Goal: Information Seeking & Learning: Learn about a topic

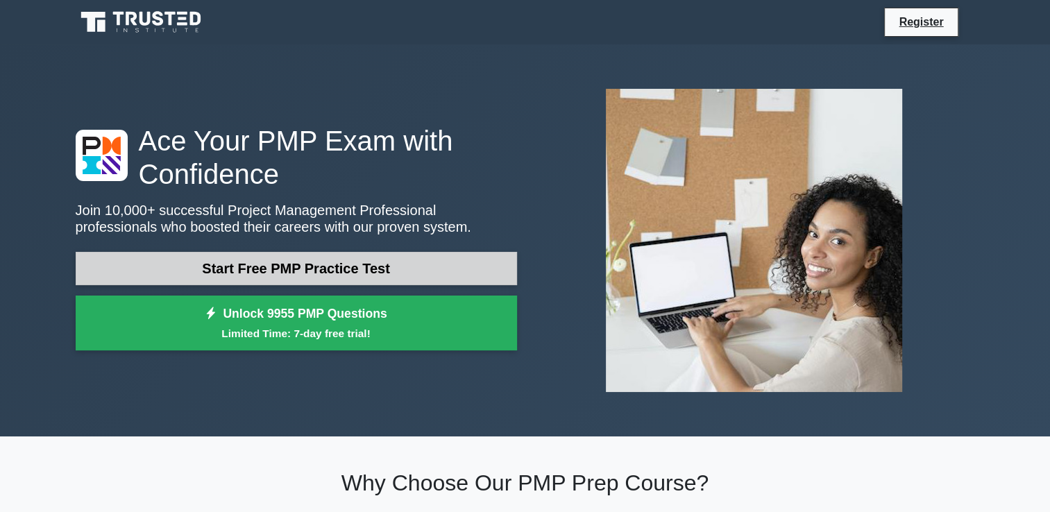
click at [260, 267] on link "Start Free PMP Practice Test" at bounding box center [297, 268] width 442 height 33
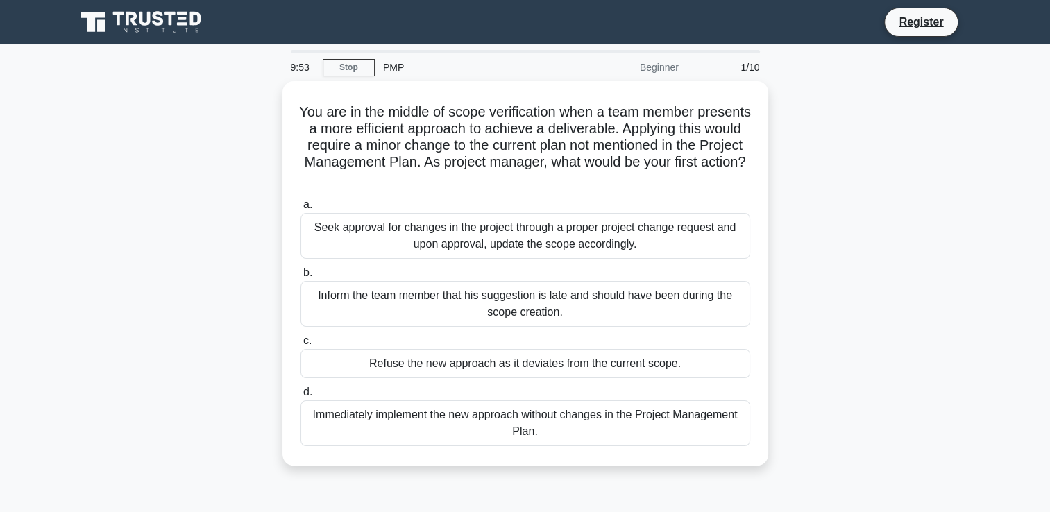
click at [393, 69] on div "PMP" at bounding box center [470, 67] width 191 height 28
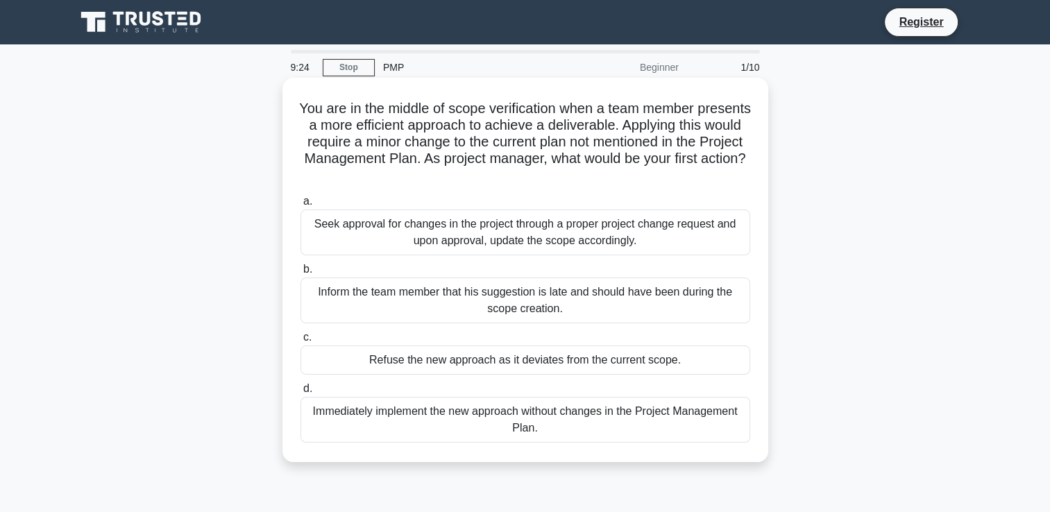
click at [364, 296] on div "Inform the team member that his suggestion is late and should have been during …" at bounding box center [526, 301] width 450 height 46
click at [301, 274] on input "b. Inform the team member that his suggestion is late and should have been duri…" at bounding box center [301, 269] width 0 height 9
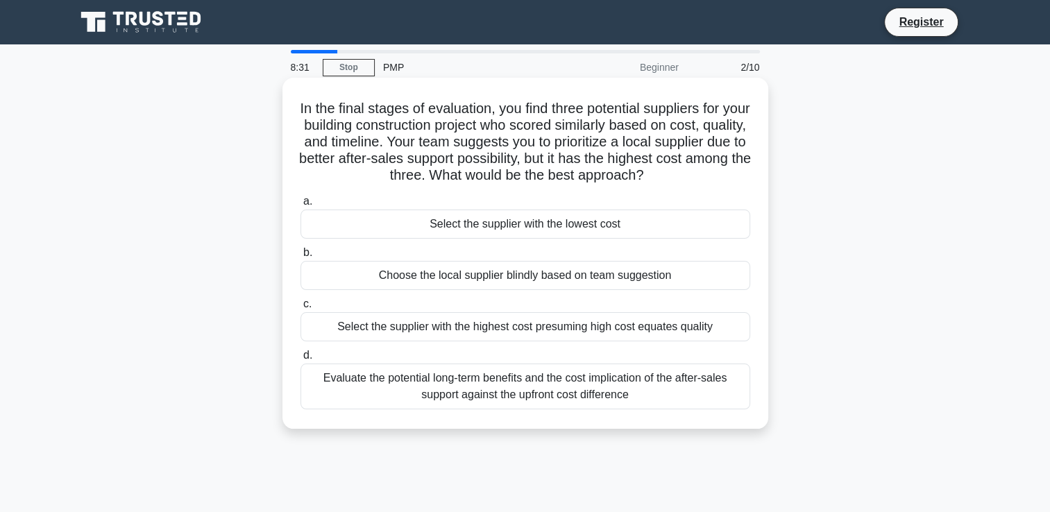
click at [567, 280] on div "Choose the local supplier blindly based on team suggestion" at bounding box center [526, 275] width 450 height 29
click at [301, 258] on input "b. Choose the local supplier blindly based on team suggestion" at bounding box center [301, 253] width 0 height 9
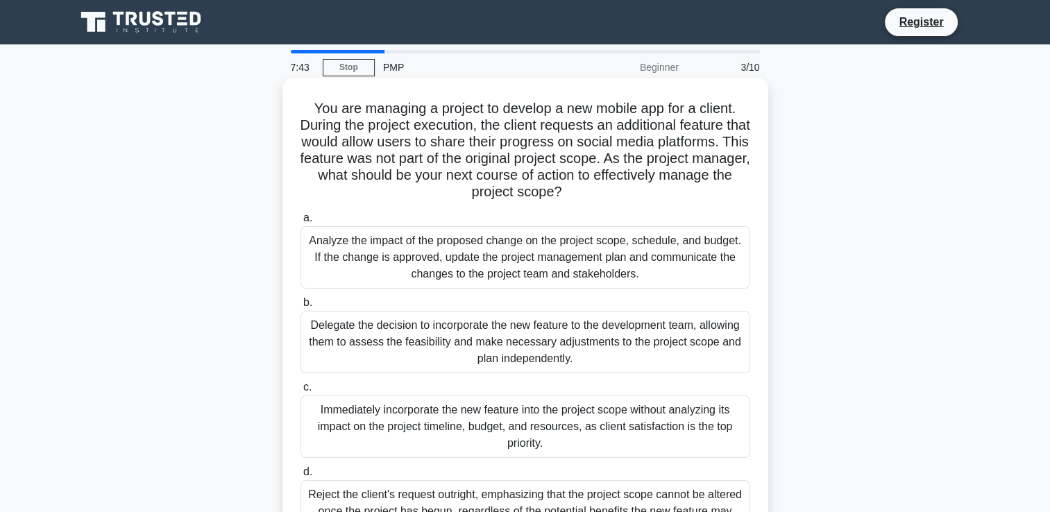
click at [460, 253] on div "Analyze the impact of the proposed change on the project scope, schedule, and b…" at bounding box center [526, 257] width 450 height 62
click at [301, 223] on input "a. Analyze the impact of the proposed change on the project scope, schedule, an…" at bounding box center [301, 218] width 0 height 9
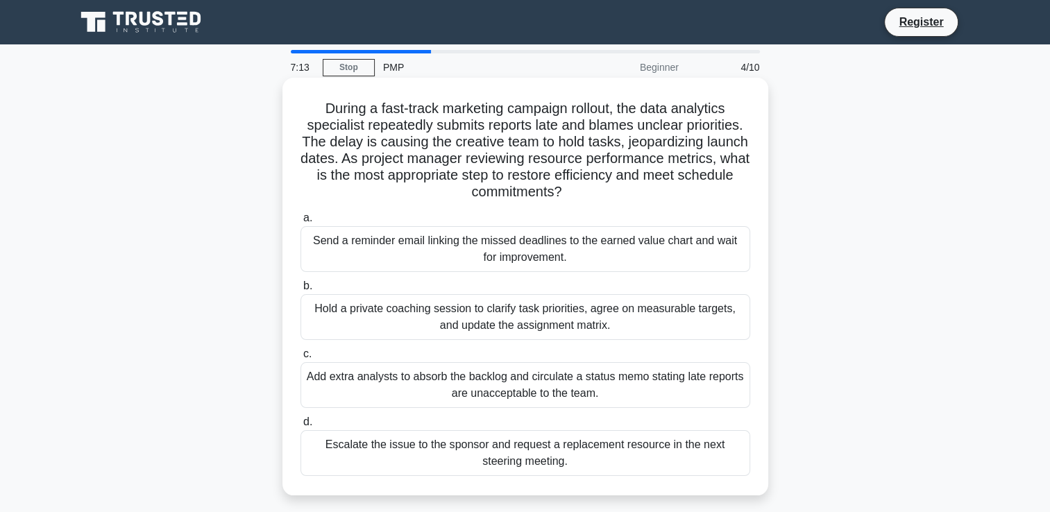
click at [461, 453] on div "Escalate the issue to the sponsor and request a replacement resource in the nex…" at bounding box center [526, 453] width 450 height 46
click at [301, 427] on input "d. Escalate the issue to the sponsor and request a replacement resource in the …" at bounding box center [301, 422] width 0 height 9
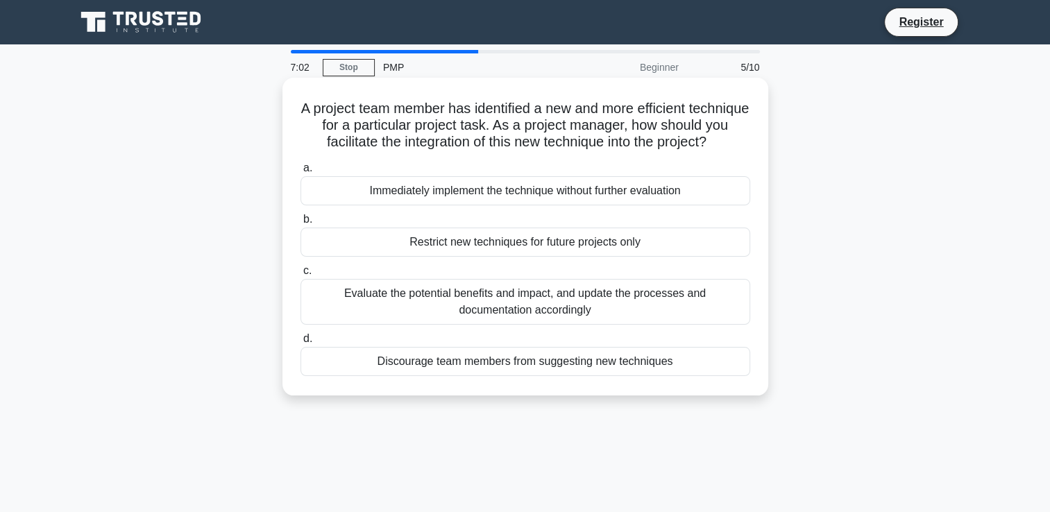
click at [412, 325] on div "Evaluate the potential benefits and impact, and update the processes and docume…" at bounding box center [526, 302] width 450 height 46
click at [301, 276] on input "c. Evaluate the potential benefits and impact, and update the processes and doc…" at bounding box center [301, 271] width 0 height 9
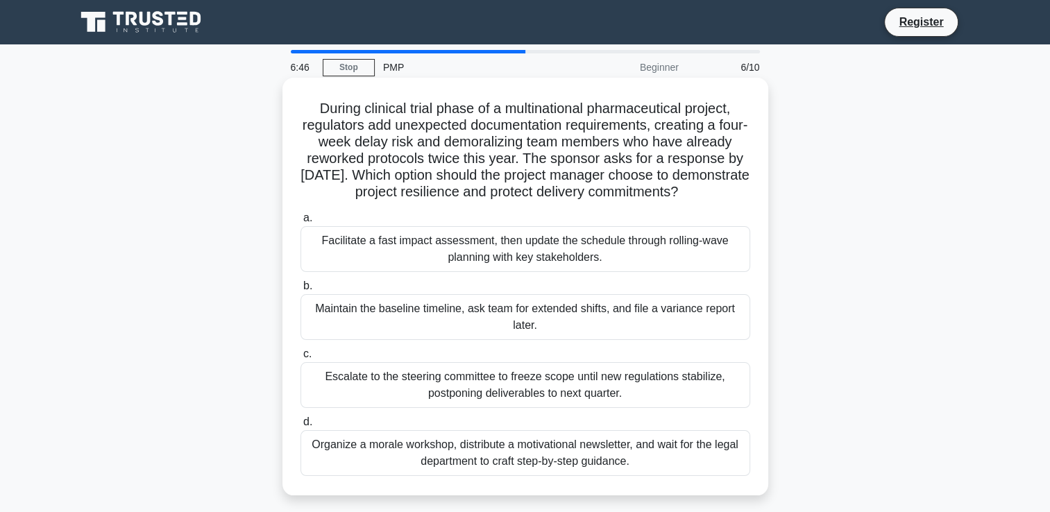
click at [468, 404] on div "Escalate to the steering committee to freeze scope until new regulations stabil…" at bounding box center [526, 385] width 450 height 46
click at [301, 359] on input "c. Escalate to the steering committee to freeze scope until new regulations sta…" at bounding box center [301, 354] width 0 height 9
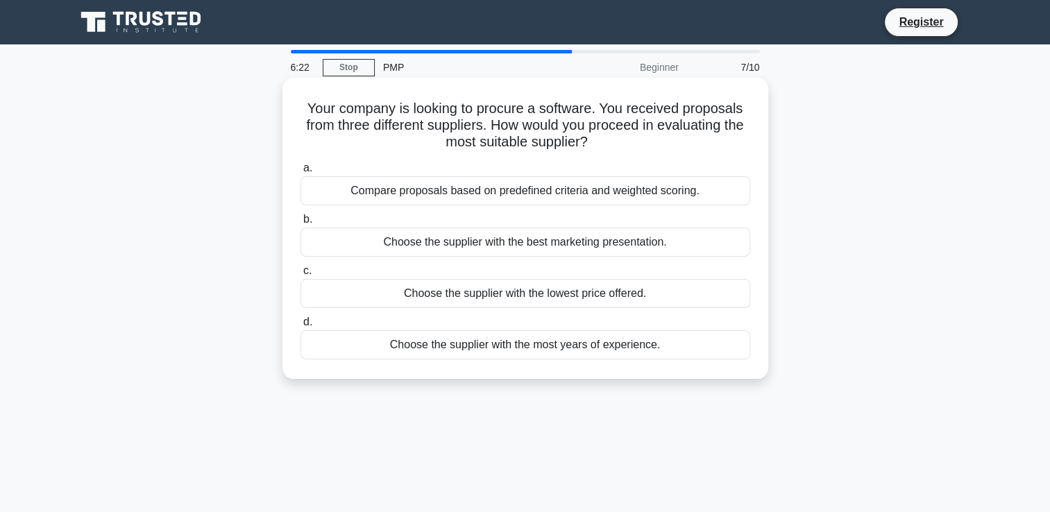
click at [433, 197] on div "Compare proposals based on predefined criteria and weighted scoring." at bounding box center [526, 190] width 450 height 29
click at [301, 173] on input "a. Compare proposals based on predefined criteria and weighted scoring." at bounding box center [301, 168] width 0 height 9
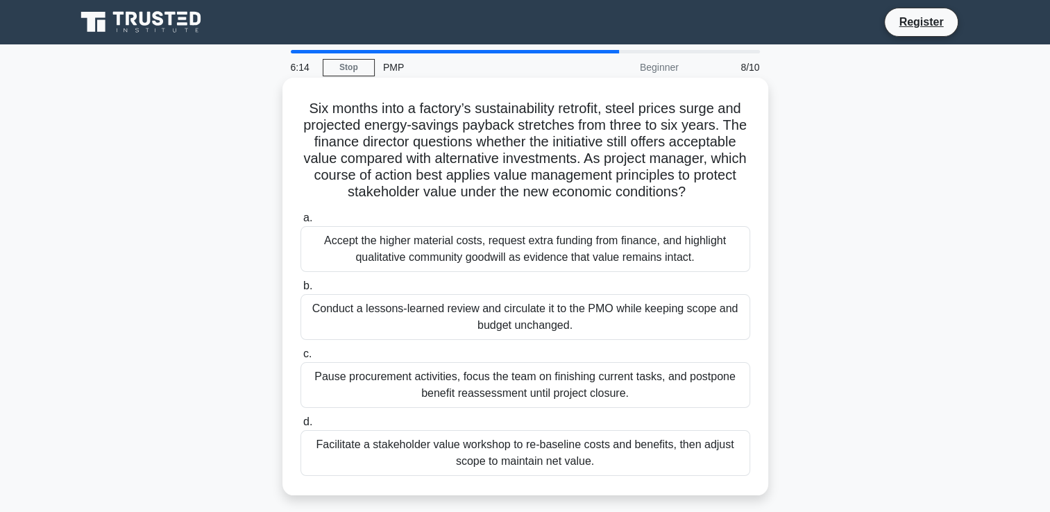
click at [400, 257] on div "Accept the higher material costs, request extra funding from finance, and highl…" at bounding box center [526, 249] width 450 height 46
click at [301, 223] on input "a. Accept the higher material costs, request extra funding from finance, and hi…" at bounding box center [301, 218] width 0 height 9
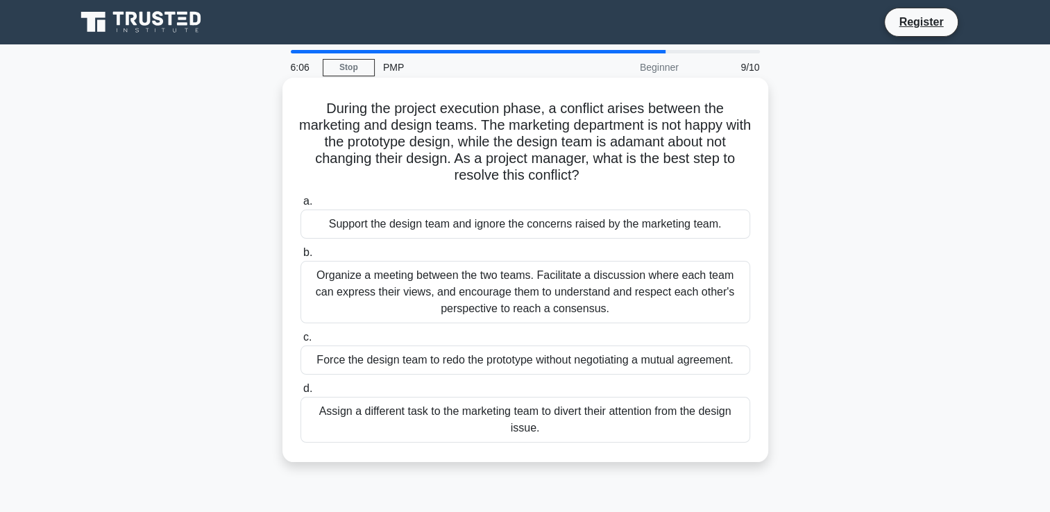
click at [436, 226] on div "Support the design team and ignore the concerns raised by the marketing team." at bounding box center [526, 224] width 450 height 29
click at [301, 206] on input "a. Support the design team and ignore the concerns raised by the marketing team." at bounding box center [301, 201] width 0 height 9
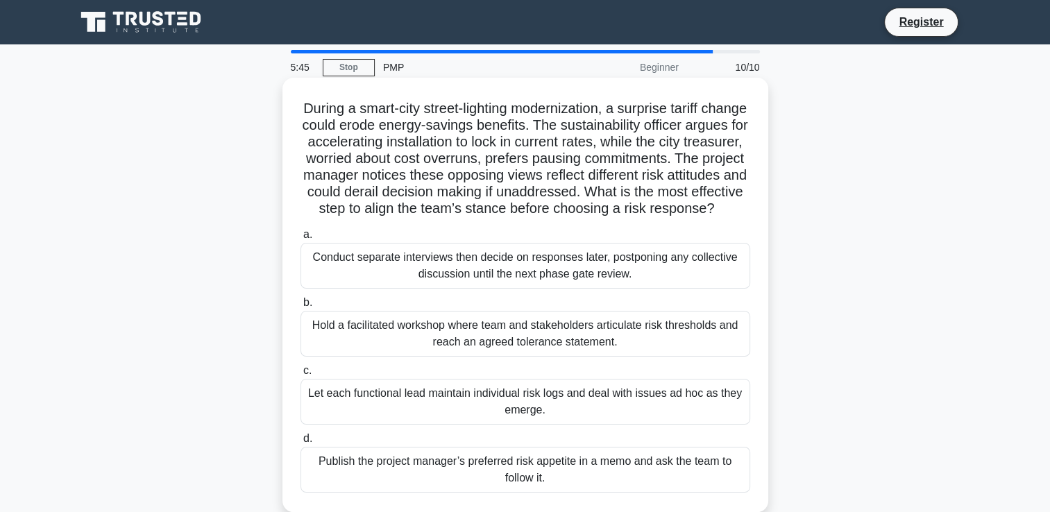
click at [532, 483] on div "Publish the project manager’s preferred risk appetite in a memo and ask the tea…" at bounding box center [526, 470] width 450 height 46
click at [301, 444] on input "d. Publish the project manager’s preferred risk appetite in a memo and ask the …" at bounding box center [301, 439] width 0 height 9
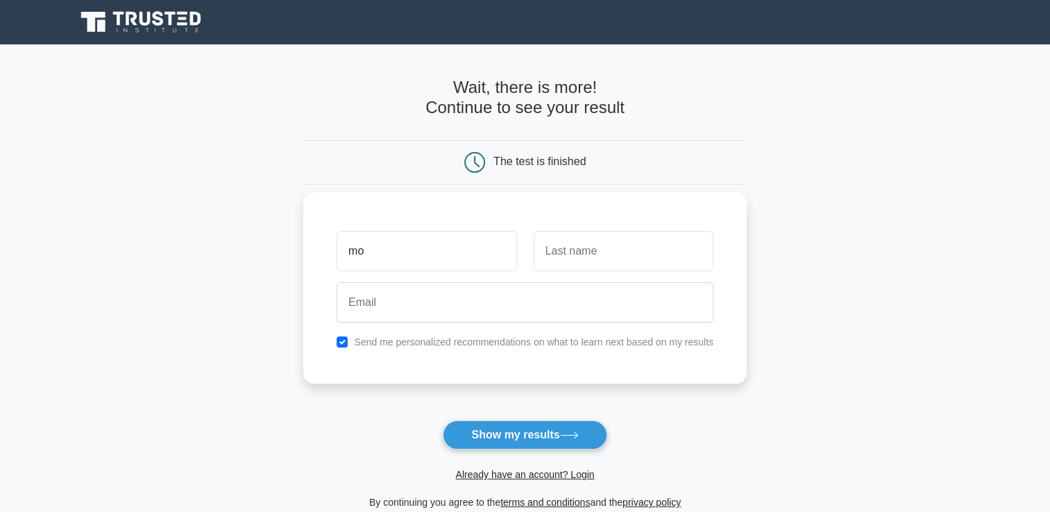
type input "mo"
click at [581, 260] on input "text" at bounding box center [624, 251] width 180 height 40
type input "yy"
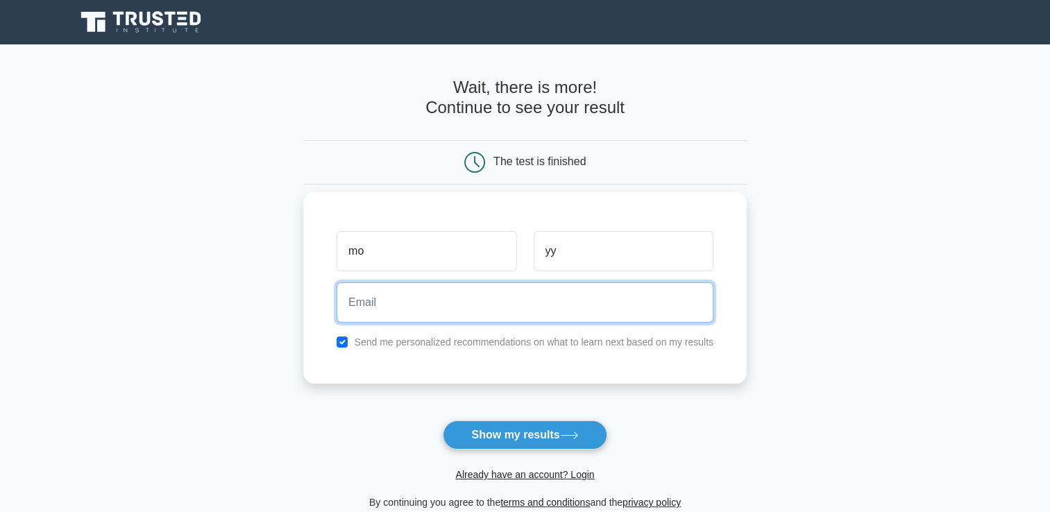
click at [483, 306] on input "email" at bounding box center [525, 303] width 377 height 40
type input "[EMAIL_ADDRESS][DOMAIN_NAME]"
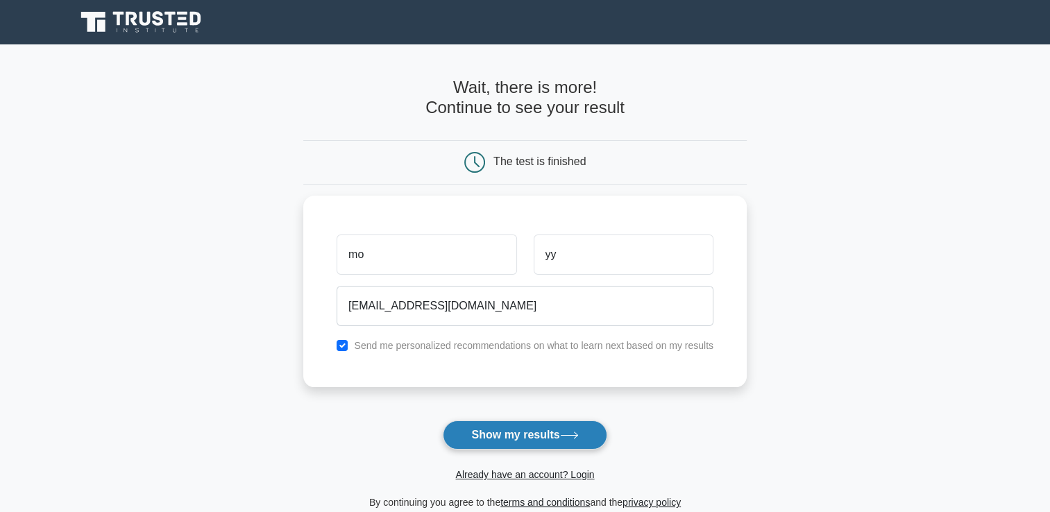
click at [518, 434] on button "Show my results" at bounding box center [525, 435] width 164 height 29
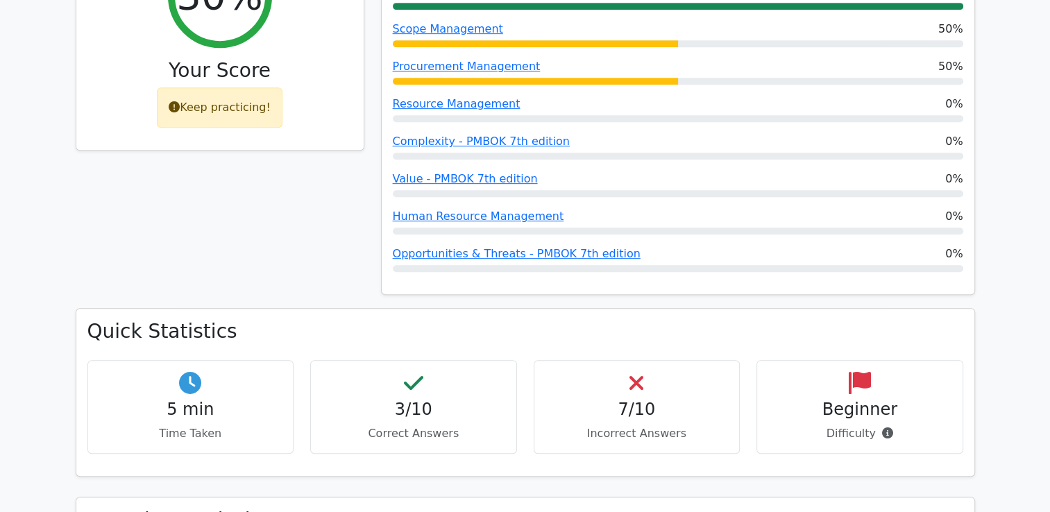
scroll to position [417, 0]
